Goal: Transaction & Acquisition: Book appointment/travel/reservation

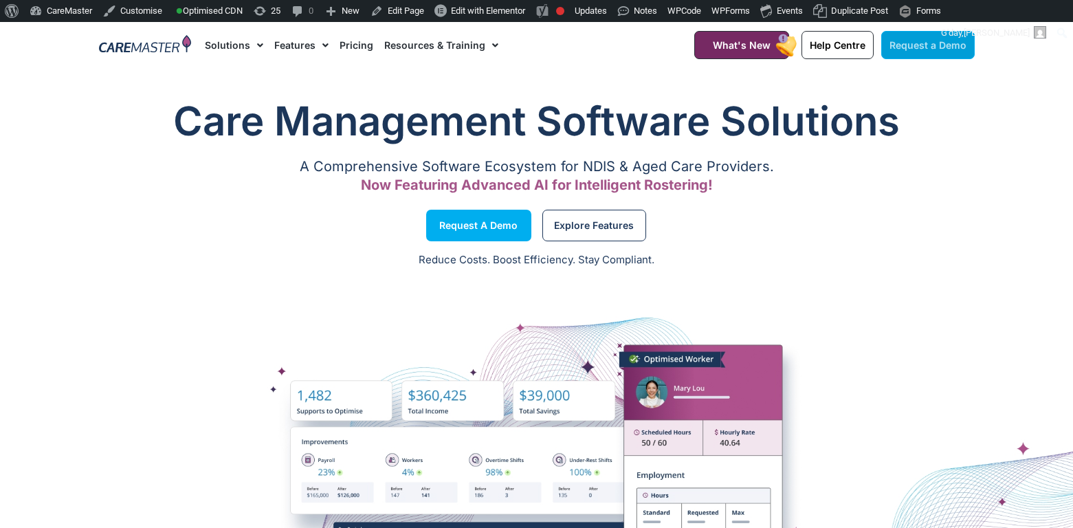
click at [916, 54] on link "Request a Demo" at bounding box center [929, 45] width 94 height 28
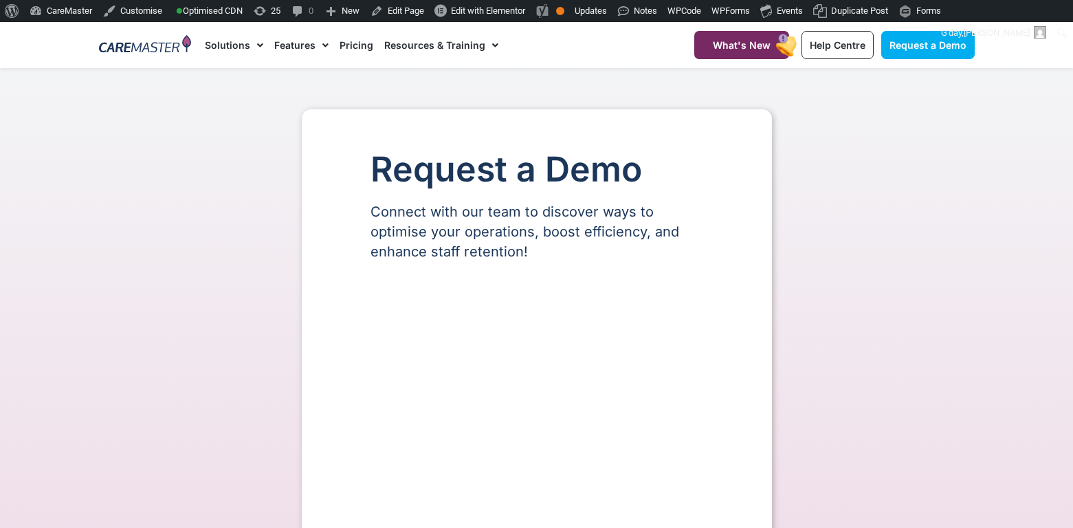
select select "**"
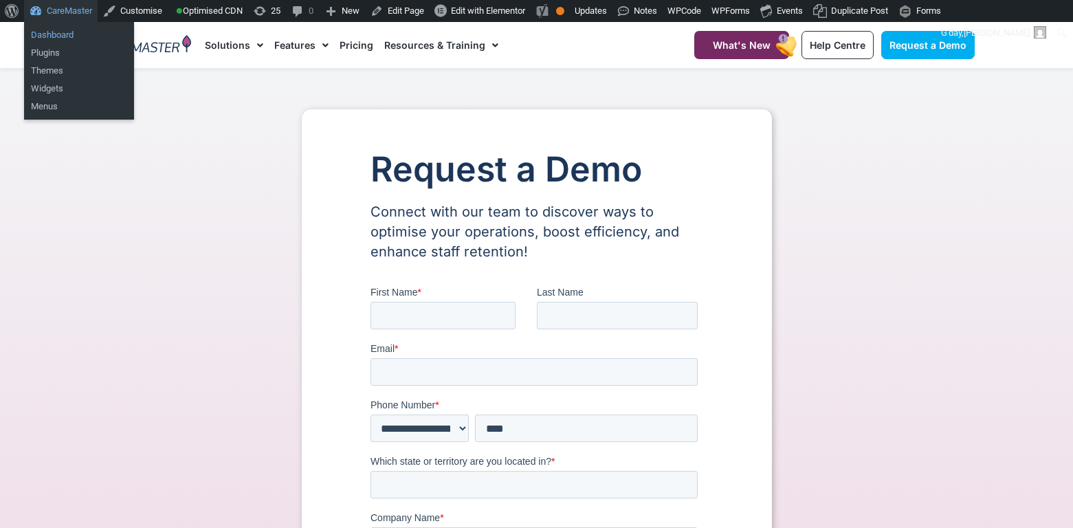
click at [68, 33] on link "Dashboard" at bounding box center [79, 35] width 110 height 18
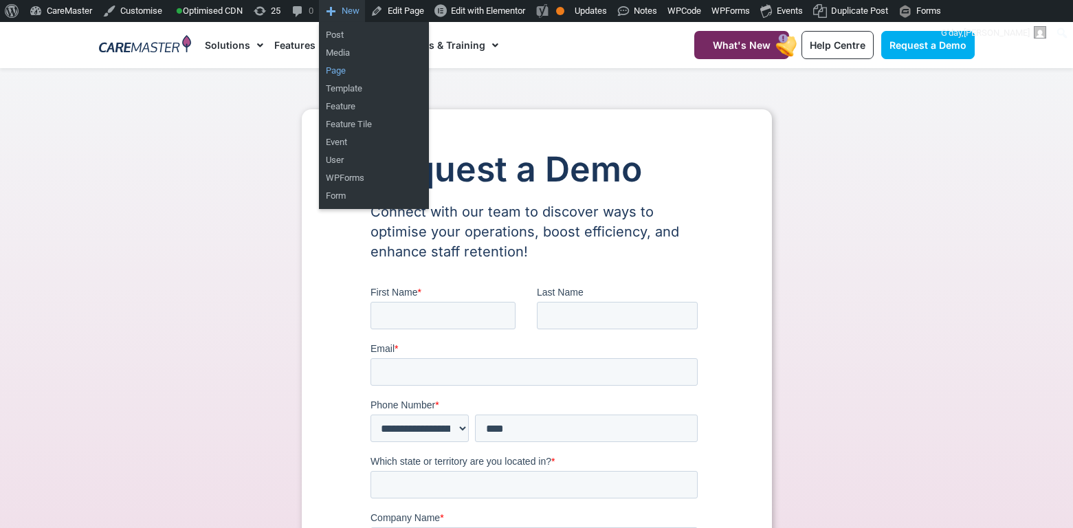
click at [362, 72] on link "Page" at bounding box center [374, 71] width 110 height 18
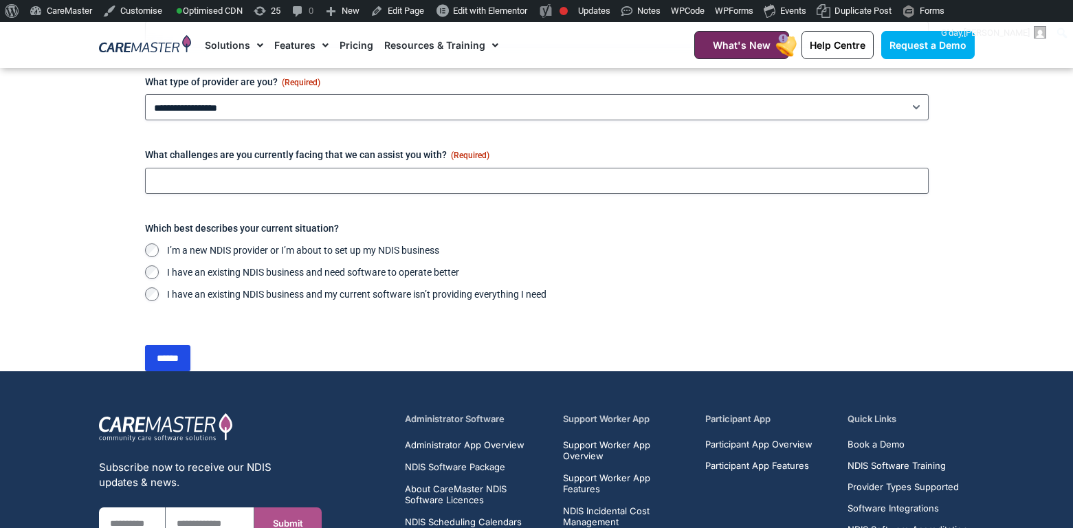
scroll to position [741, 0]
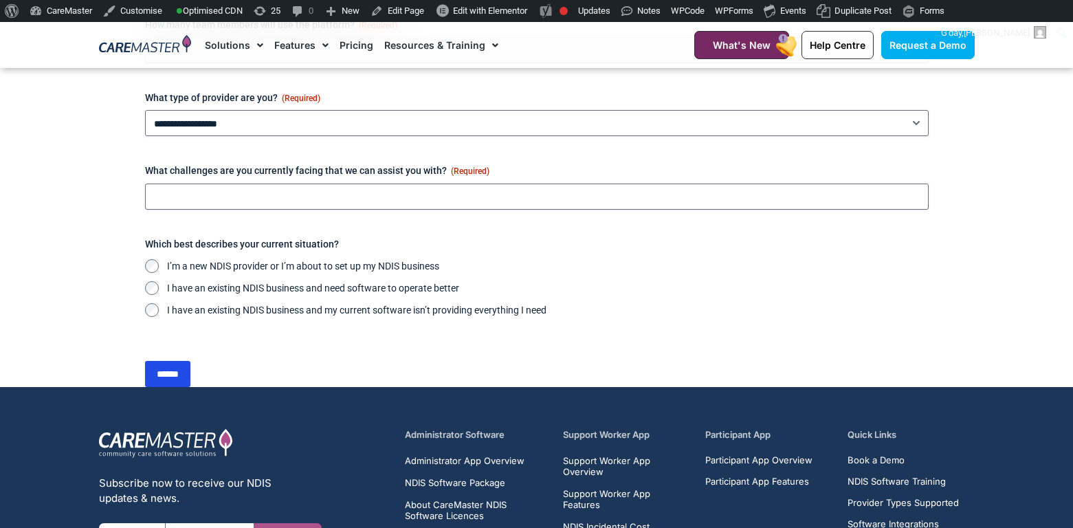
click at [179, 263] on label "I’m a new NDIS provider or I’m about to set up my NDIS business" at bounding box center [548, 266] width 762 height 14
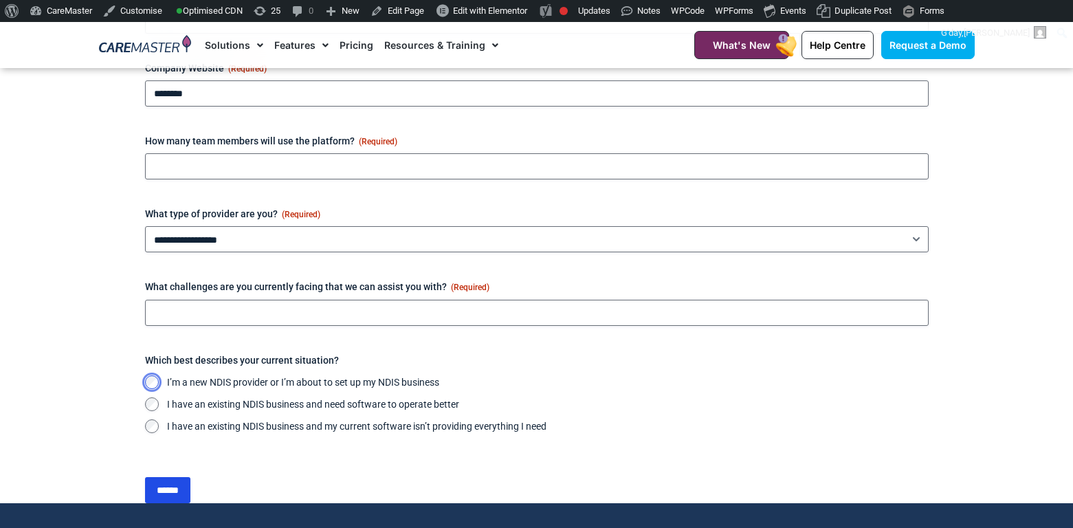
scroll to position [671, 0]
